Goal: Task Accomplishment & Management: Complete application form

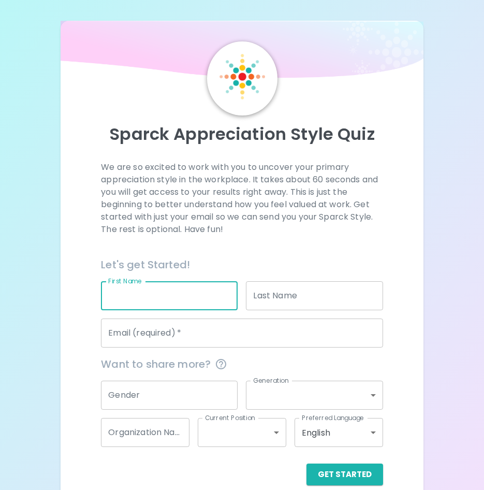
click at [192, 303] on input "First Name" at bounding box center [169, 295] width 137 height 29
type input "[PERSON_NAME]"
type input "[EMAIL_ADDRESS][PERSON_NAME][DOMAIN_NAME]"
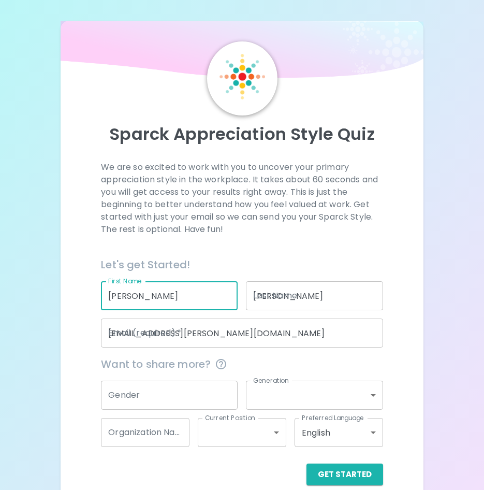
type input "NATIONAL GENERAL"
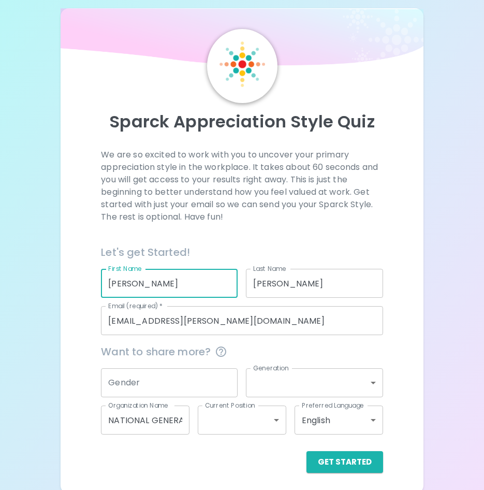
scroll to position [16, 0]
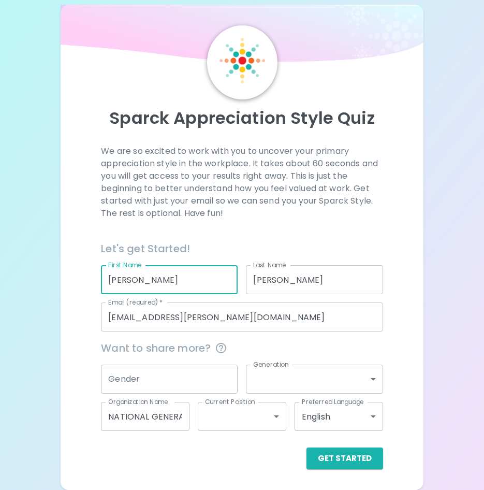
click at [223, 374] on input "Gender" at bounding box center [169, 378] width 137 height 29
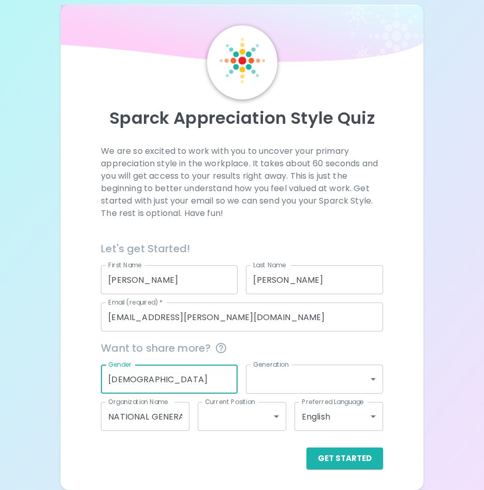
type input "[DEMOGRAPHIC_DATA]"
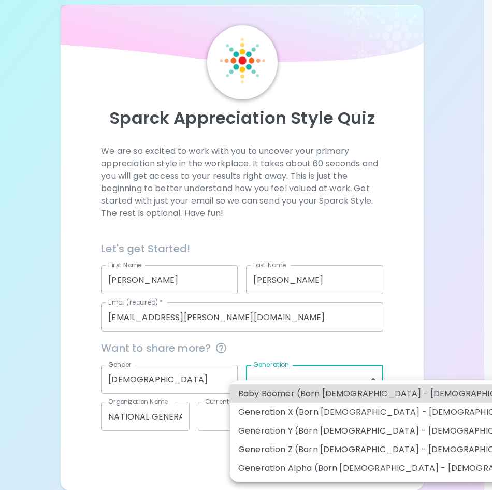
click at [318, 368] on body "Sparck Appreciation Style Quiz We are so excited to work with you to uncover yo…" at bounding box center [246, 237] width 492 height 506
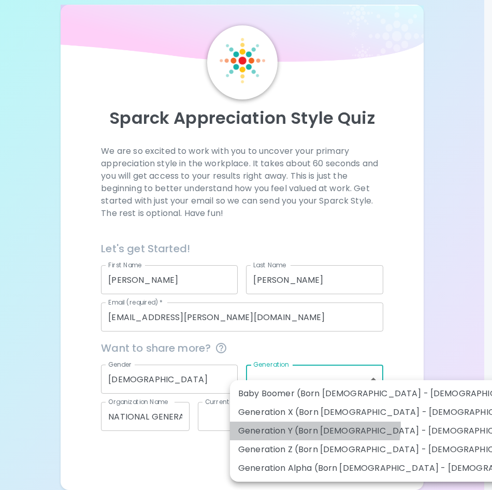
click at [313, 425] on li "Generation Y (Born [DEMOGRAPHIC_DATA] - [DEMOGRAPHIC_DATA])" at bounding box center [394, 430] width 329 height 19
type input "generation_y"
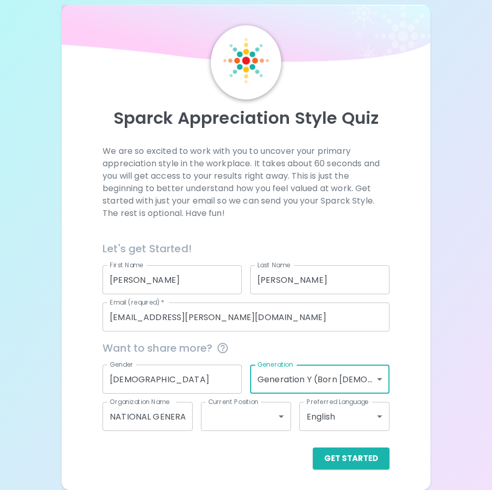
click at [244, 418] on body "Sparck Appreciation Style Quiz We are so excited to work with you to uncover yo…" at bounding box center [246, 237] width 492 height 506
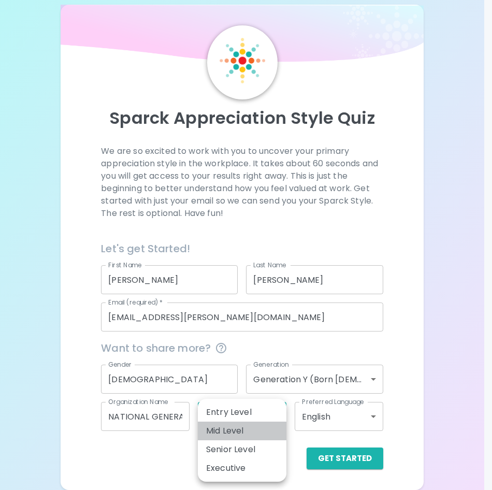
click at [259, 432] on li "Mid Level" at bounding box center [242, 430] width 89 height 19
type input "mid_level"
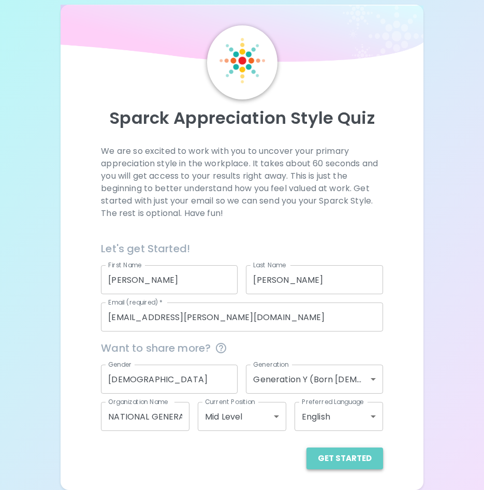
click at [369, 459] on button "Get Started" at bounding box center [344, 458] width 77 height 22
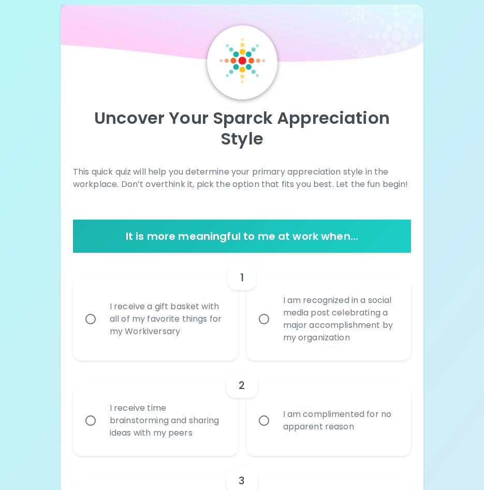
click at [85, 318] on input "I receive a gift basket with all of my favorite things for my Workiversary" at bounding box center [91, 319] width 22 height 22
radio input "true"
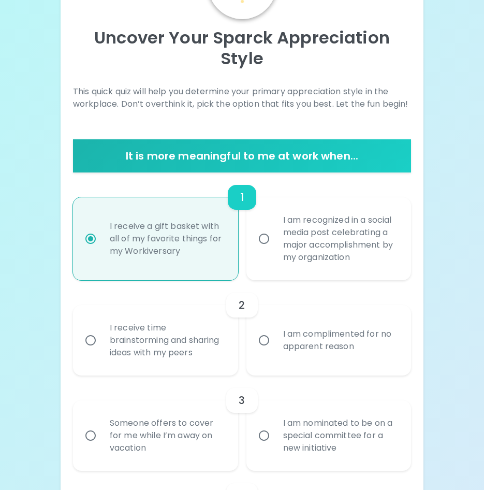
scroll to position [99, 0]
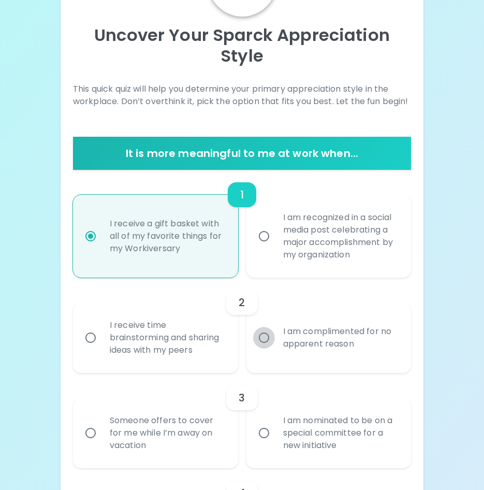
click at [257, 336] on input "I am complimented for no apparent reason" at bounding box center [264, 338] width 22 height 22
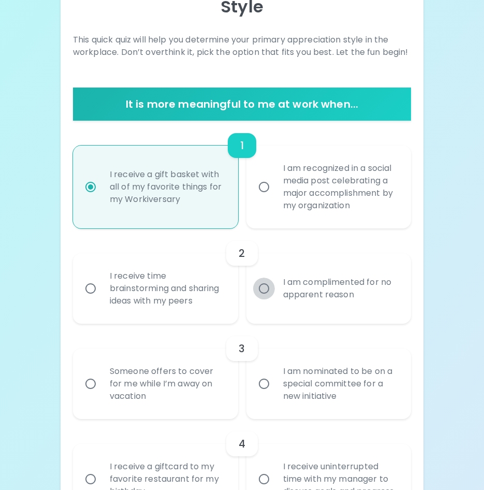
scroll to position [182, 0]
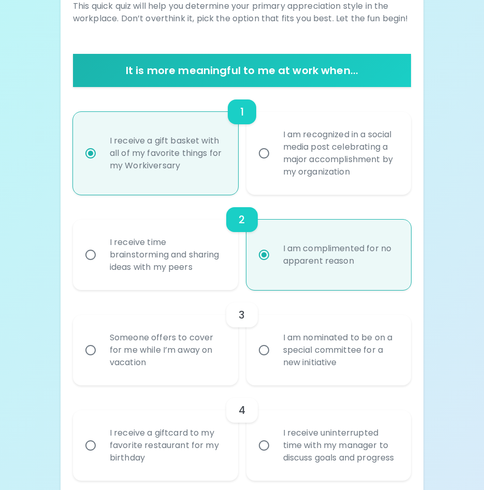
radio input "true"
click at [85, 352] on input "Someone offers to cover for me while I’m away on vacation" at bounding box center [91, 350] width 22 height 22
radio input "false"
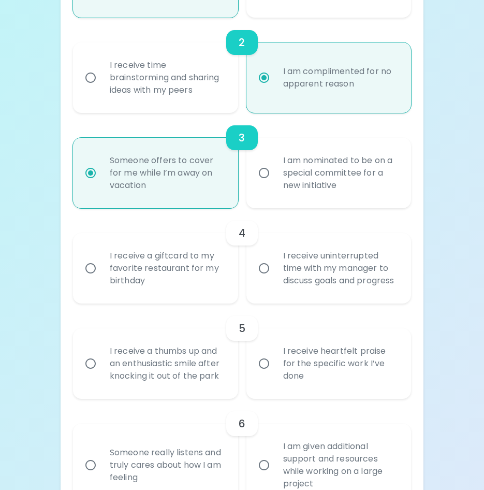
scroll to position [368, 0]
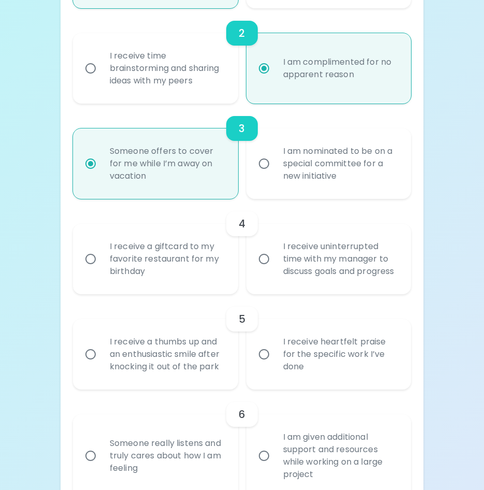
radio input "true"
click at [126, 259] on div "I receive a giftcard to my favorite restaurant for my birthday" at bounding box center [166, 259] width 131 height 62
click at [101, 259] on input "I receive a giftcard to my favorite restaurant for my birthday" at bounding box center [91, 259] width 22 height 22
radio input "false"
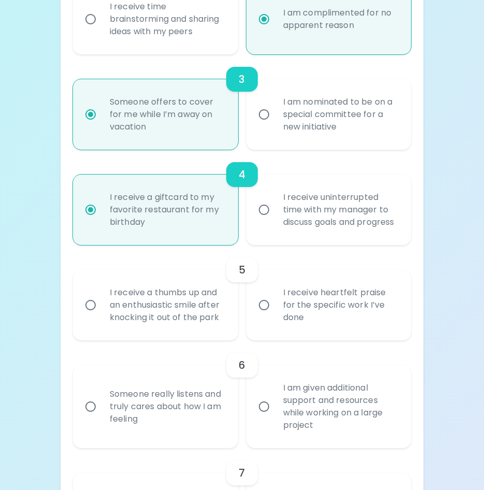
scroll to position [451, 0]
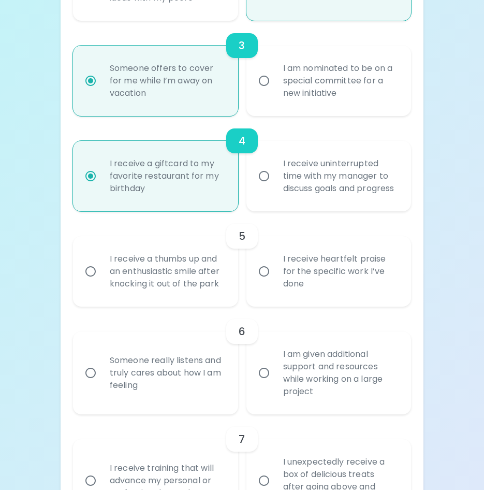
radio input "true"
click at [267, 282] on input "I receive heartfelt praise for the specific work I’ve done" at bounding box center [264, 271] width 22 height 22
radio input "false"
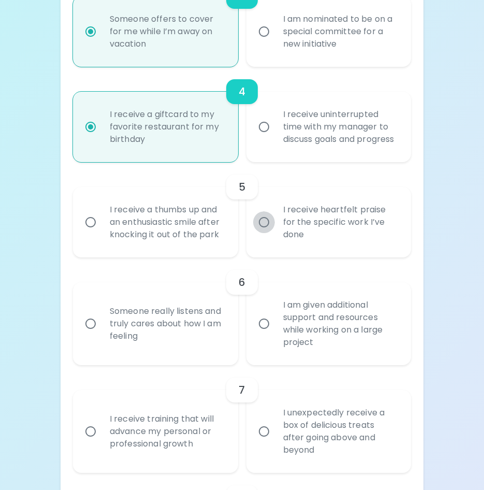
scroll to position [534, 0]
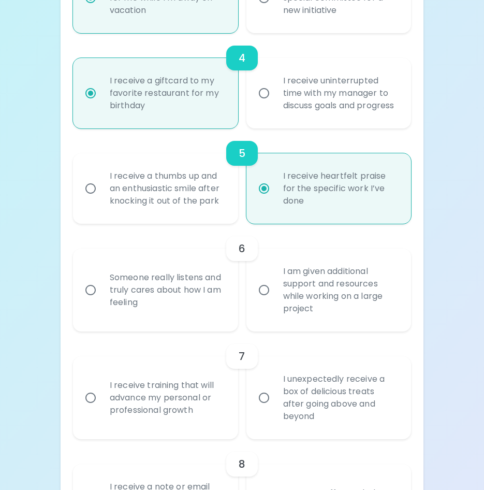
radio input "true"
click at [284, 297] on div "I am given additional support and resources while working on a large project" at bounding box center [340, 290] width 131 height 75
click at [261, 301] on input "I am given additional support and resources while working on a large project" at bounding box center [264, 290] width 22 height 22
radio input "false"
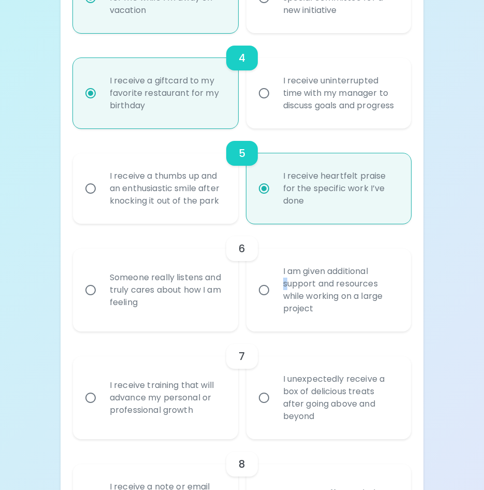
radio input "false"
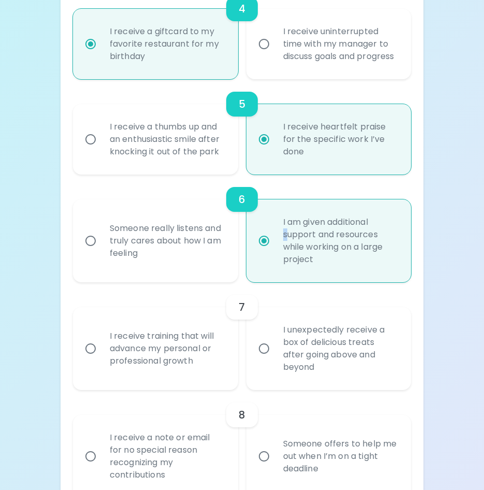
scroll to position [616, 0]
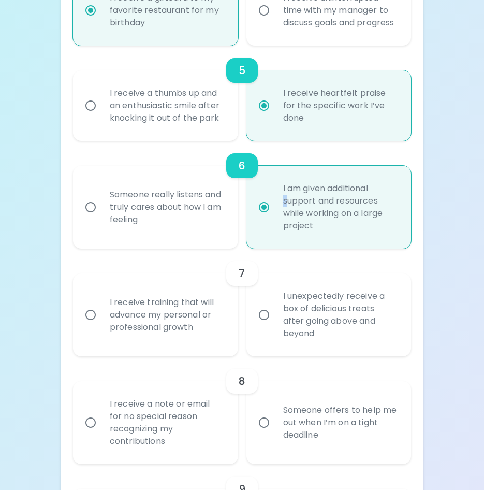
radio input "true"
click at [263, 326] on input "I unexpectedly receive a box of delicious treats after going above and beyond" at bounding box center [264, 315] width 22 height 22
radio input "false"
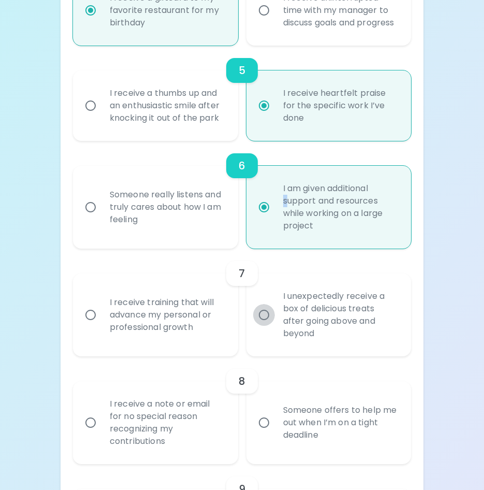
radio input "false"
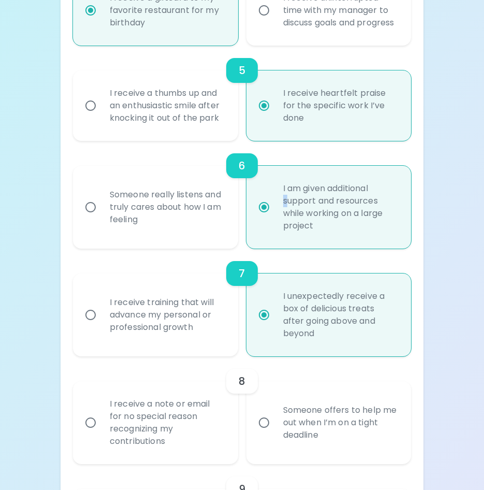
scroll to position [699, 0]
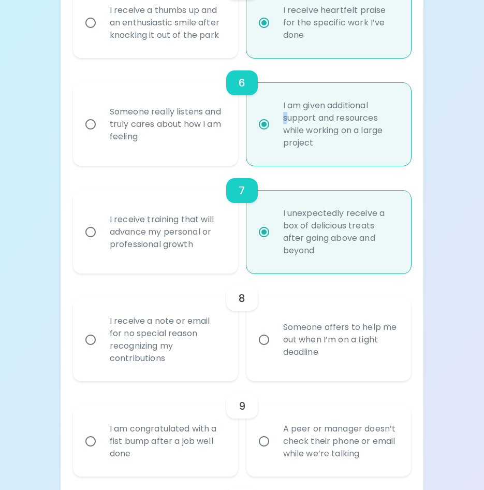
radio input "true"
click at [263, 350] on input "Someone offers to help me out when I’m on a tight deadline" at bounding box center [264, 340] width 22 height 22
radio input "false"
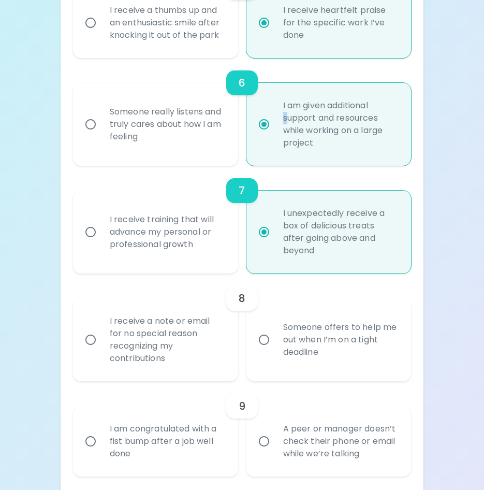
radio input "false"
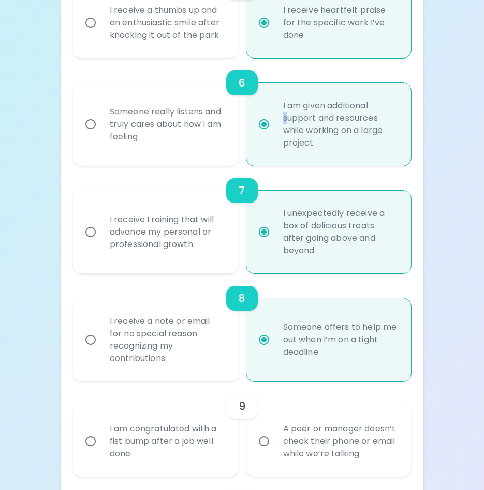
scroll to position [782, 0]
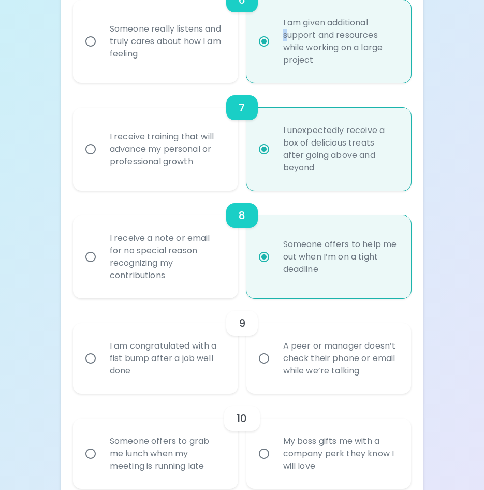
radio input "true"
click at [105, 376] on div "I am congratulated with a fist bump after a job well done" at bounding box center [166, 358] width 131 height 62
click at [101, 369] on input "I am congratulated with a fist bump after a job well done" at bounding box center [91, 358] width 22 height 22
radio input "false"
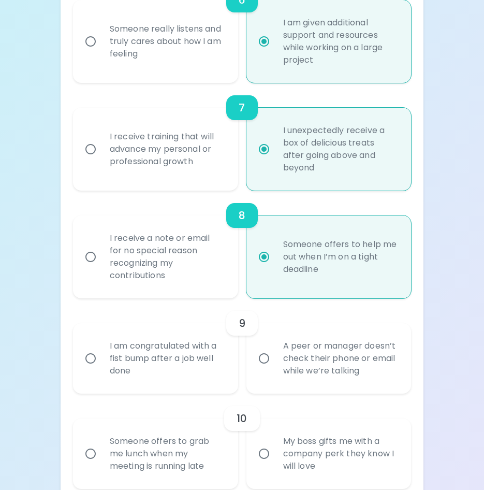
radio input "false"
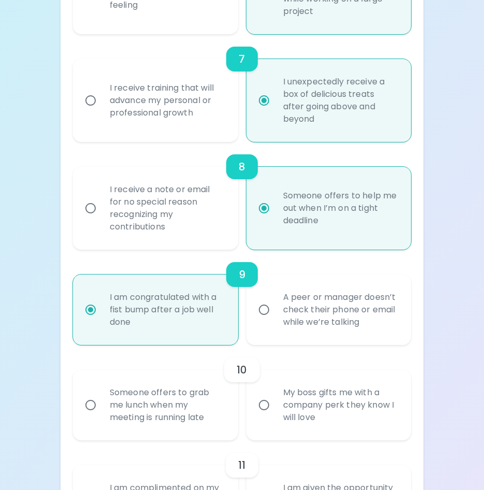
scroll to position [865, 0]
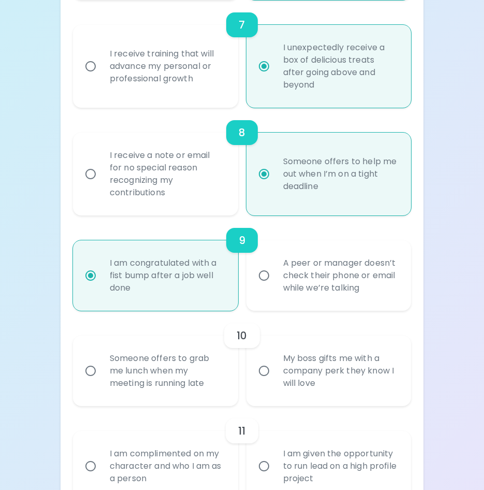
radio input "true"
click at [268, 378] on input "My boss gifts me with a company perk they know I will love" at bounding box center [264, 371] width 22 height 22
radio input "false"
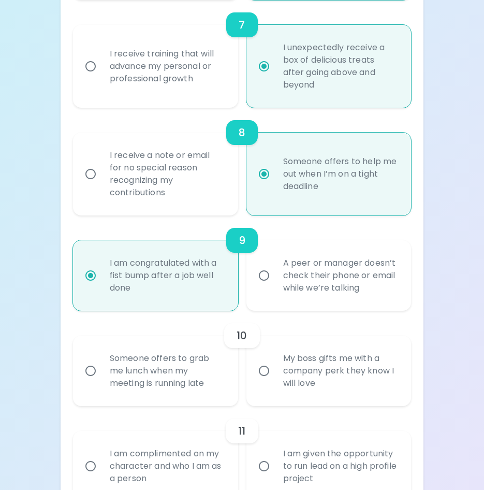
radio input "false"
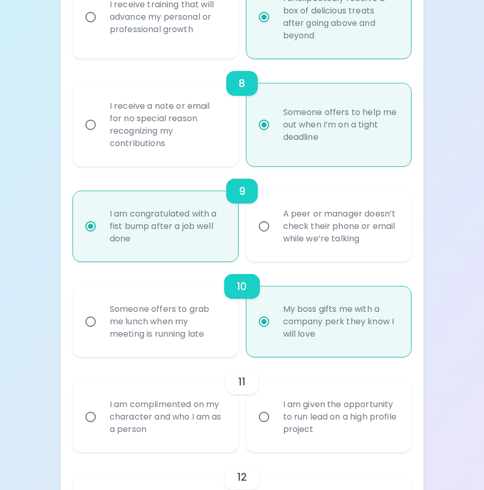
scroll to position [948, 0]
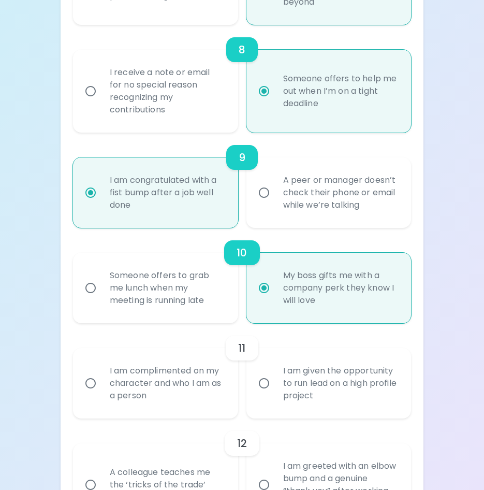
radio input "true"
click at [178, 397] on div "I am complimented on my character and who I am as a person" at bounding box center [166, 383] width 131 height 62
click at [101, 394] on input "I am complimented on my character and who I am as a person" at bounding box center [91, 383] width 22 height 22
radio input "false"
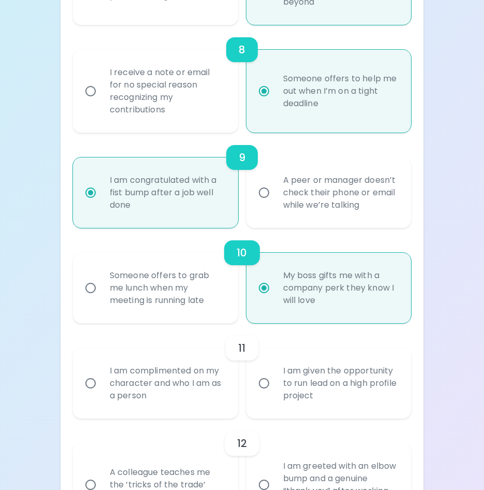
radio input "false"
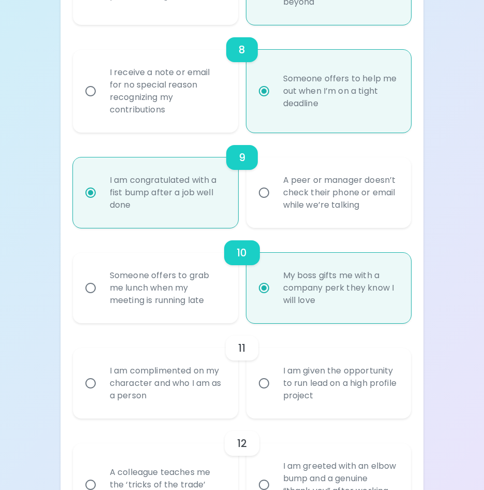
radio input "false"
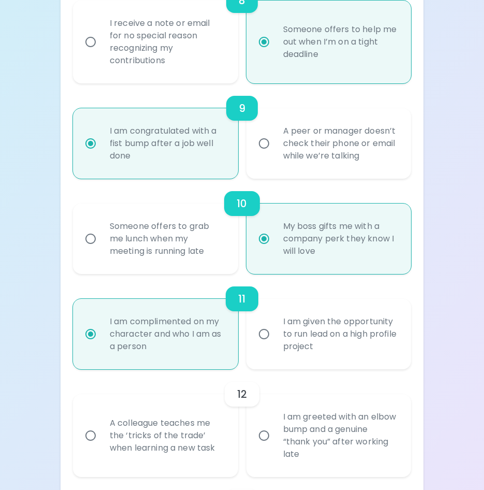
scroll to position [1031, 0]
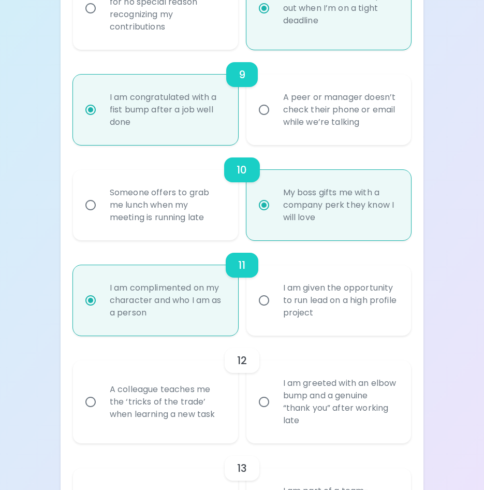
radio input "true"
click at [161, 418] on div "A colleague teaches me the ‘tricks of the trade’ when learning a new task" at bounding box center [166, 402] width 131 height 62
click at [101, 413] on input "A colleague teaches me the ‘tricks of the trade’ when learning a new task" at bounding box center [91, 402] width 22 height 22
radio input "false"
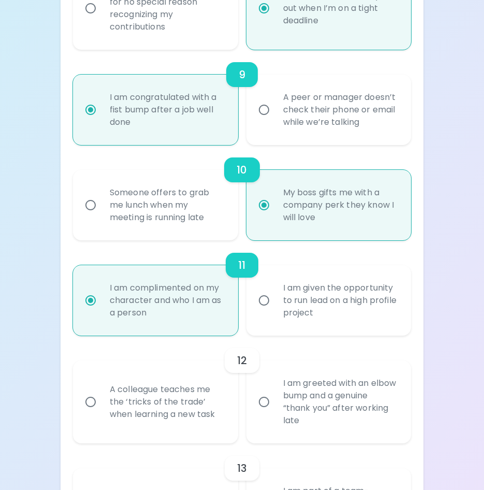
radio input "false"
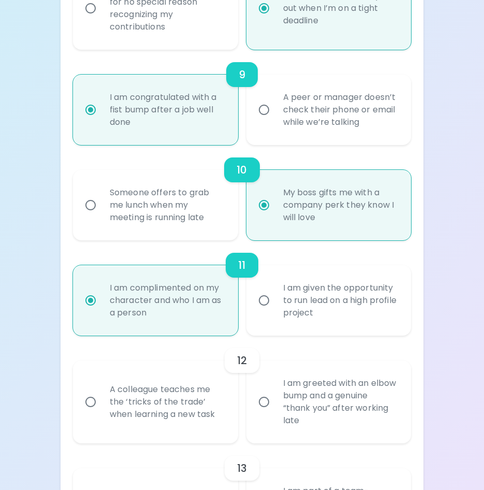
radio input "false"
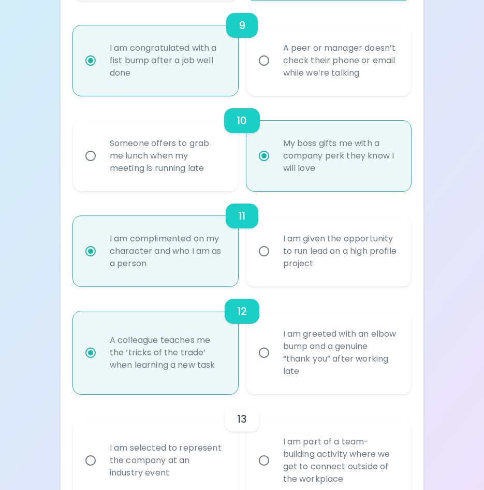
scroll to position [1113, 0]
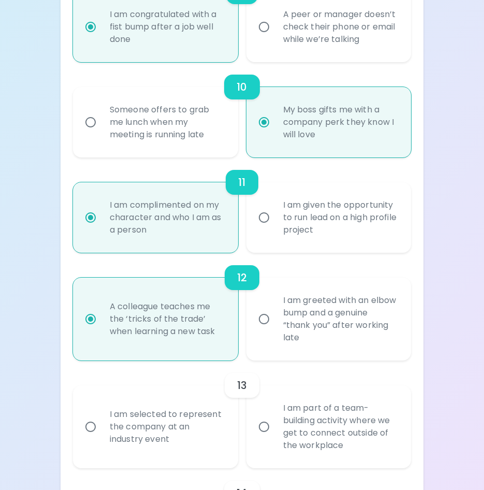
radio input "true"
click at [256, 427] on label "I am part of a team-building activity where we get to connect outside of the wo…" at bounding box center [323, 426] width 165 height 83
click at [256, 427] on input "I am part of a team-building activity where we get to connect outside of the wo…" at bounding box center [264, 427] width 22 height 22
radio input "false"
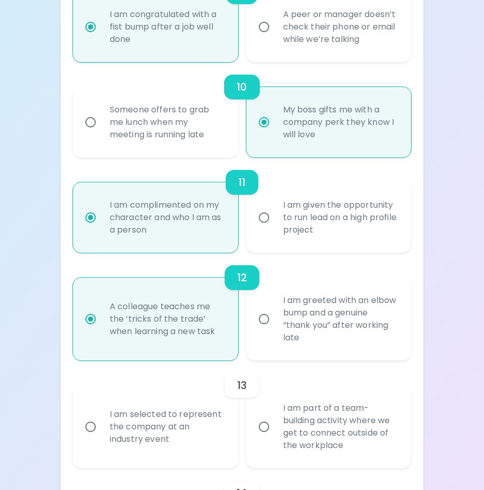
radio input "false"
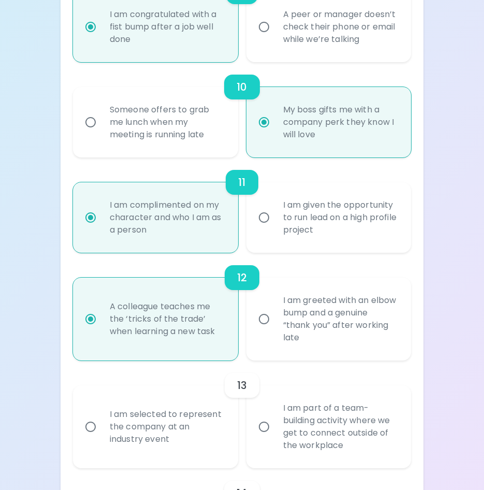
radio input "false"
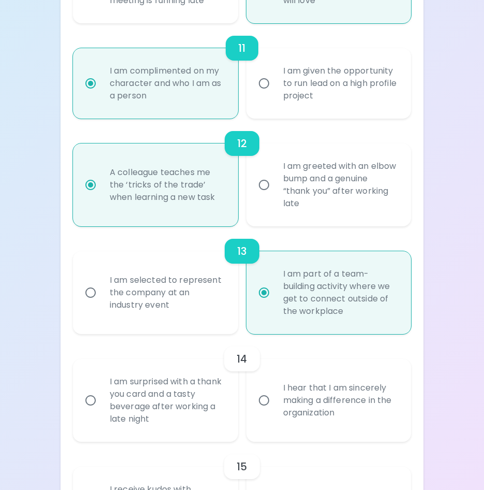
scroll to position [1370, 0]
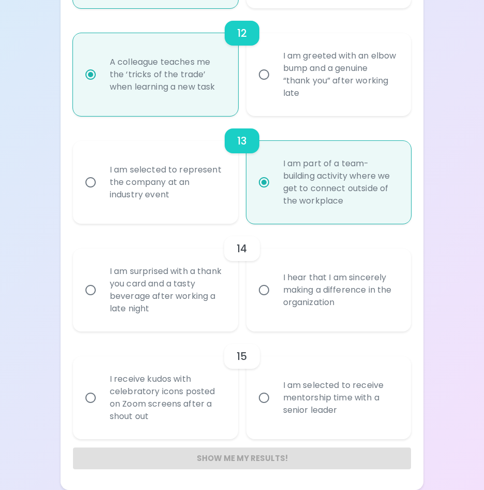
radio input "true"
click at [172, 293] on div "I am surprised with a thank you card and a tasty beverage after working a late …" at bounding box center [166, 290] width 131 height 75
click at [101, 293] on input "I am surprised with a thank you card and a tasty beverage after working a late …" at bounding box center [91, 290] width 22 height 22
radio input "false"
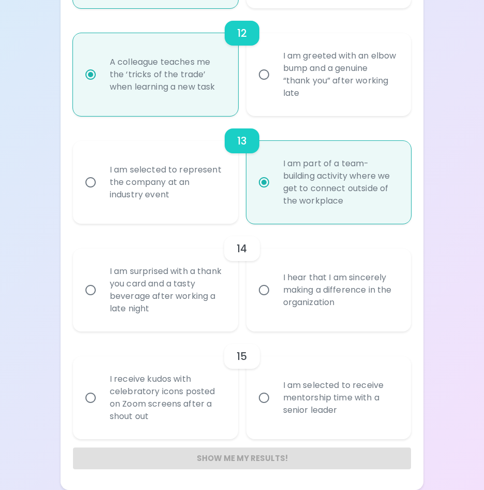
radio input "false"
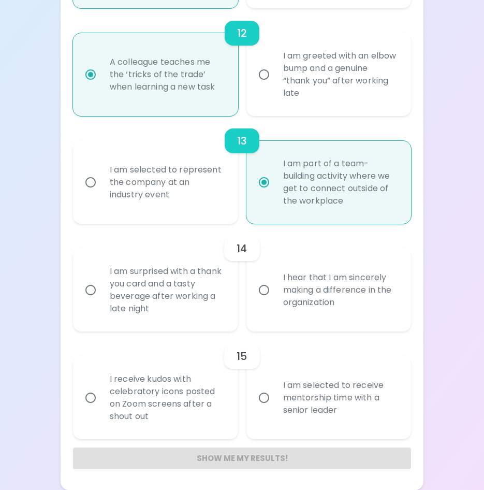
radio input "false"
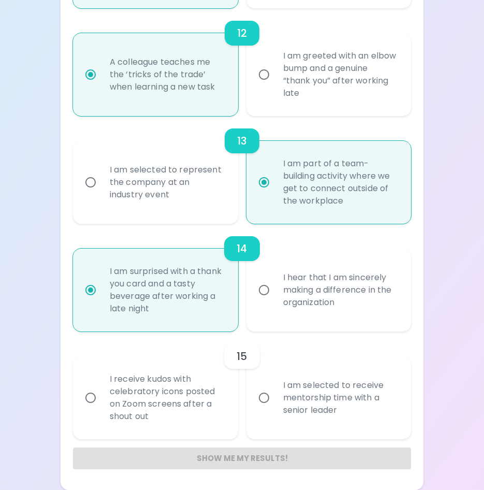
radio input "true"
click at [259, 295] on input "I hear that I am sincerely making a difference in the organization" at bounding box center [264, 290] width 22 height 22
radio input "false"
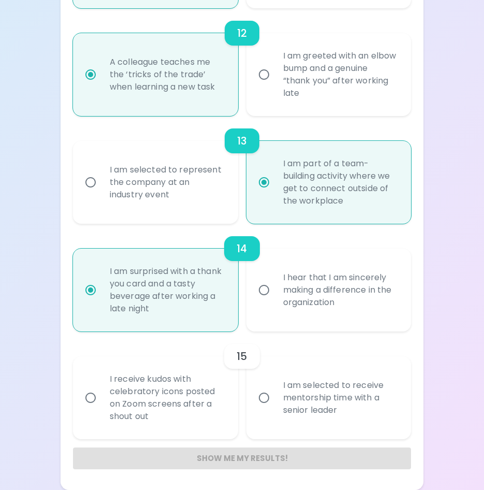
radio input "false"
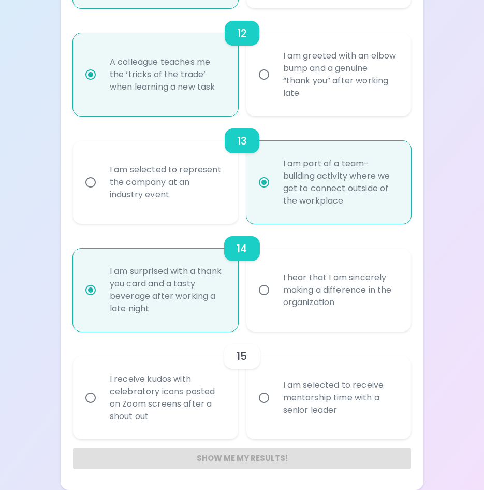
radio input "false"
radio input "true"
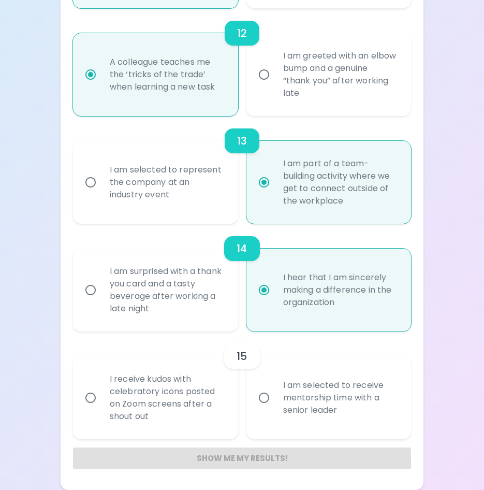
radio input "true"
click at [195, 406] on div "I receive kudos with celebratory icons posted on Zoom screens after a shout out" at bounding box center [166, 397] width 131 height 75
click at [101, 406] on input "I receive kudos with celebratory icons posted on Zoom screens after a shout out" at bounding box center [91, 398] width 22 height 22
radio input "false"
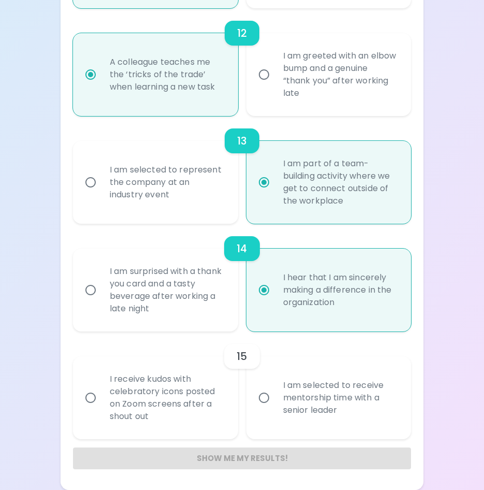
radio input "false"
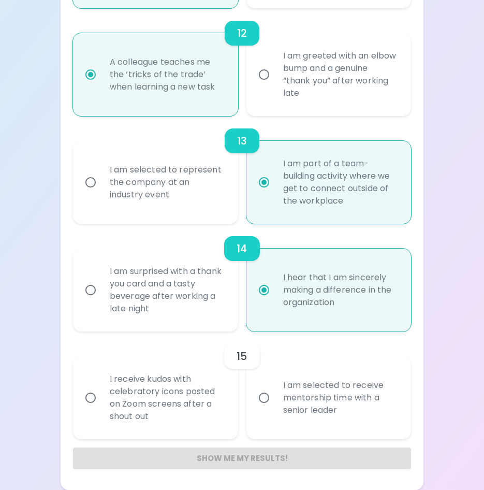
radio input "false"
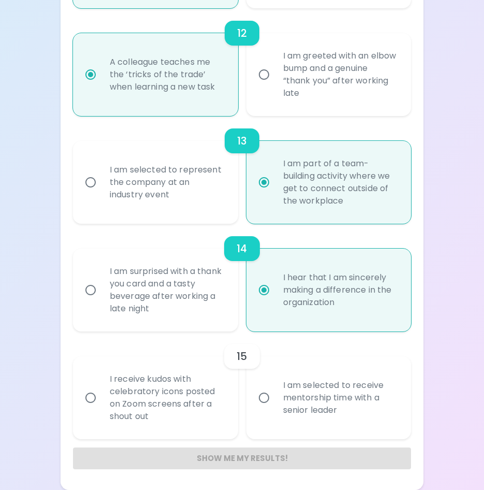
radio input "false"
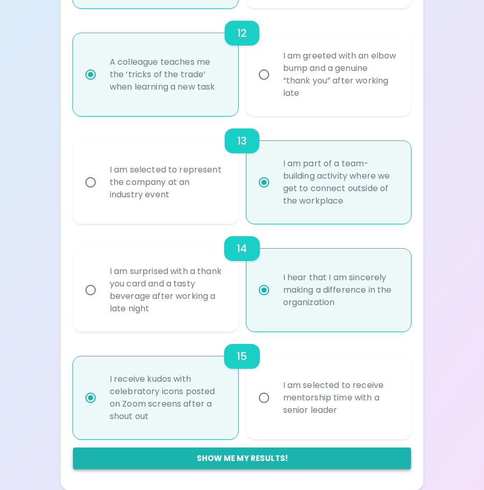
radio input "true"
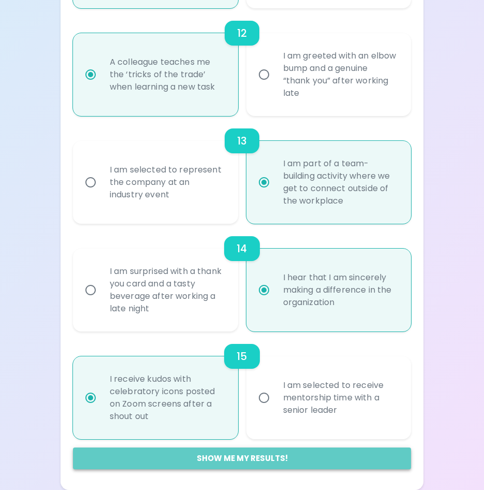
click at [257, 462] on button "Show me my results!" at bounding box center [242, 458] width 338 height 22
radio input "false"
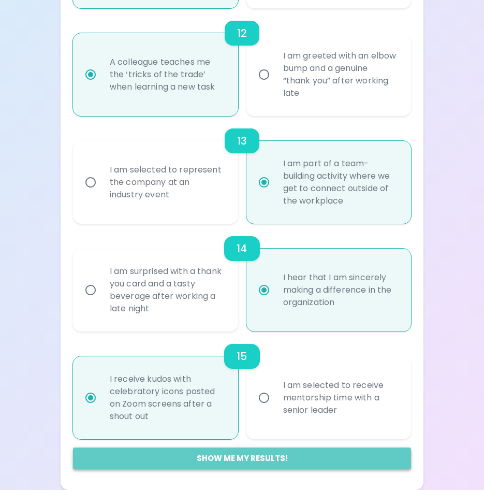
radio input "false"
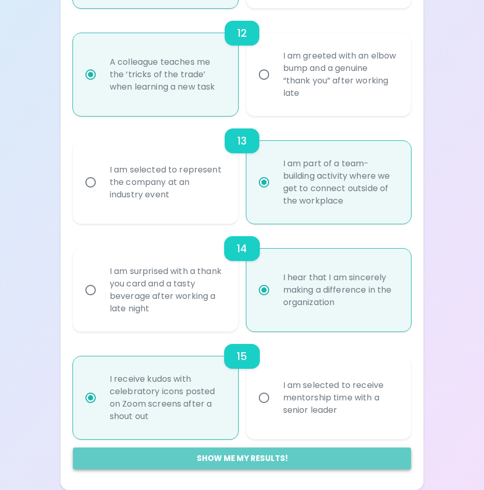
radio input "false"
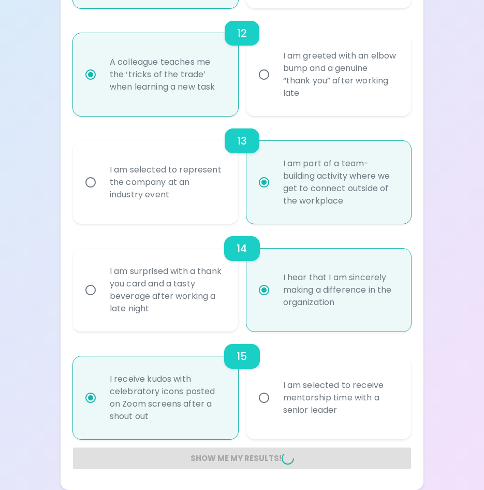
radio input "false"
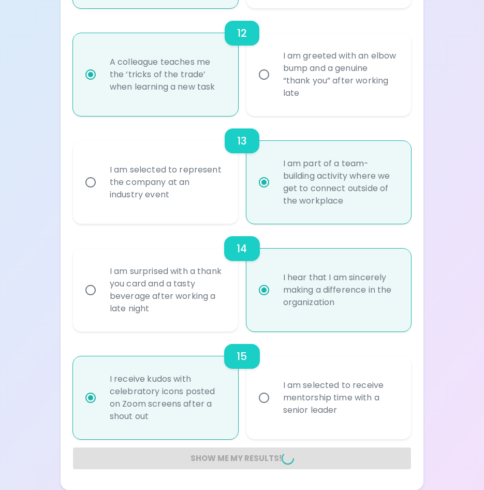
radio input "false"
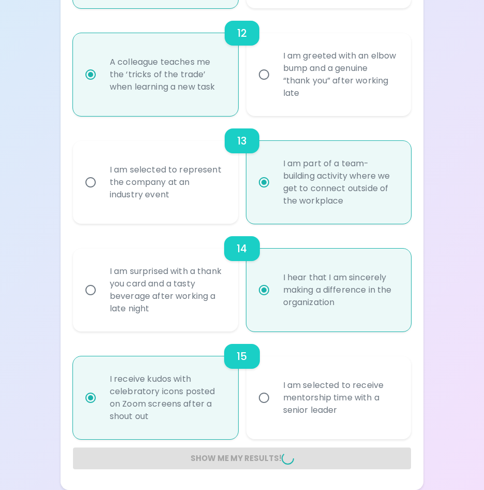
radio input "false"
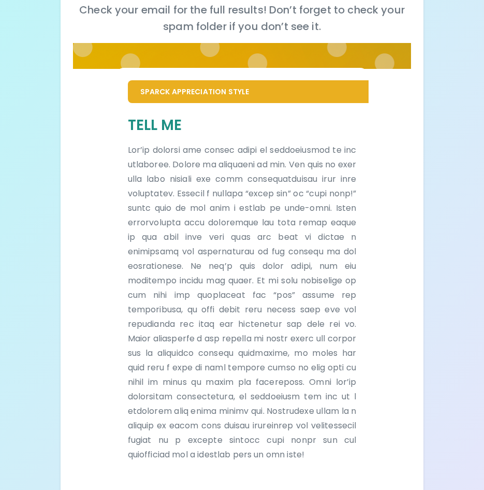
scroll to position [0, 0]
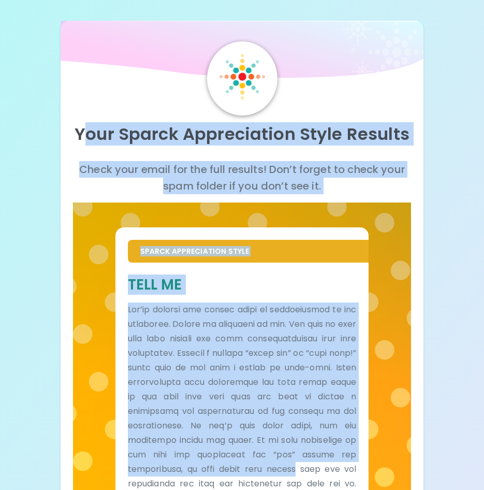
drag, startPoint x: 82, startPoint y: 137, endPoint x: 333, endPoint y: 463, distance: 411.2
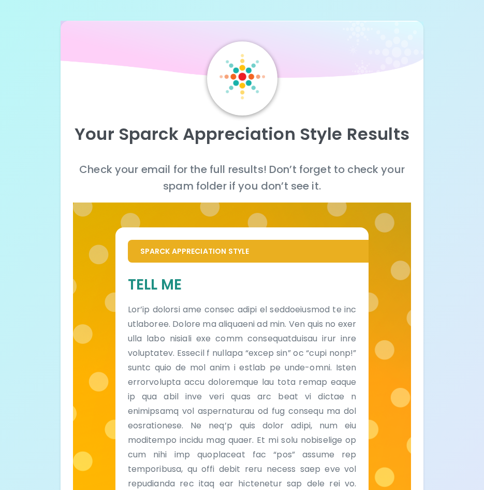
drag, startPoint x: 70, startPoint y: 125, endPoint x: 74, endPoint y: 129, distance: 5.5
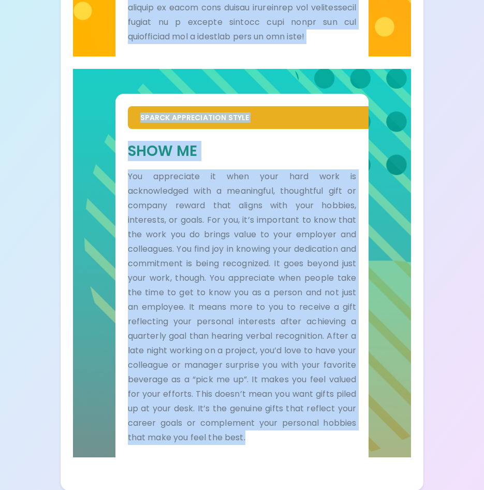
scroll to position [592, 0]
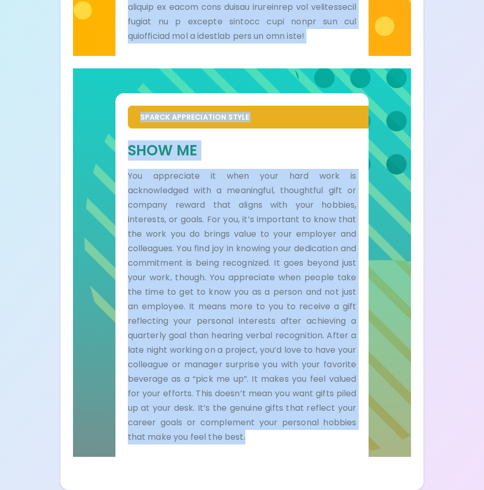
drag, startPoint x: 79, startPoint y: 130, endPoint x: 377, endPoint y: 517, distance: 487.8
copy div "Lore Ipsumd Sitametconse Adipi Elitsed Doeiu temp incid utl etd magn aliquae! A…"
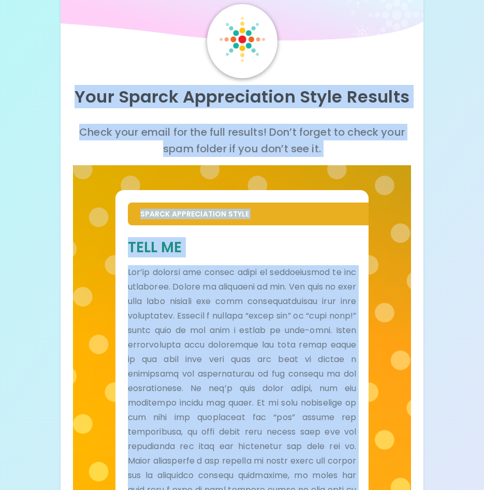
scroll to position [0, 0]
